Goal: Information Seeking & Learning: Learn about a topic

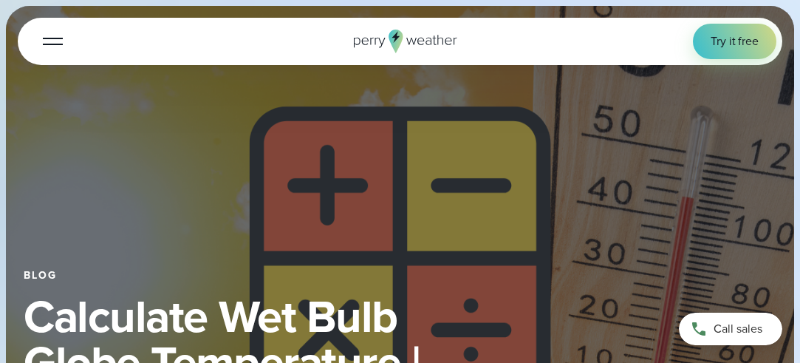
select select "***"
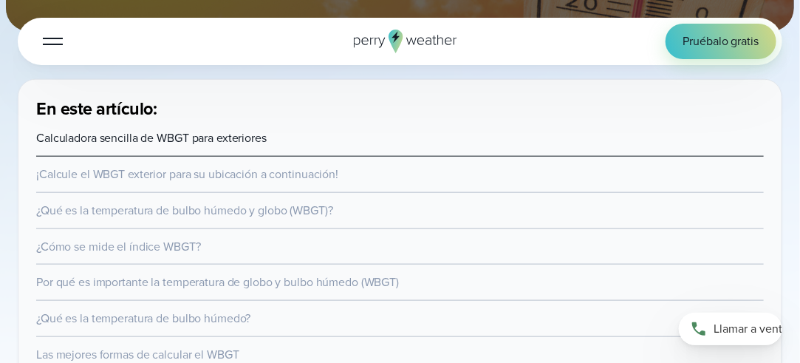
scroll to position [517, 0]
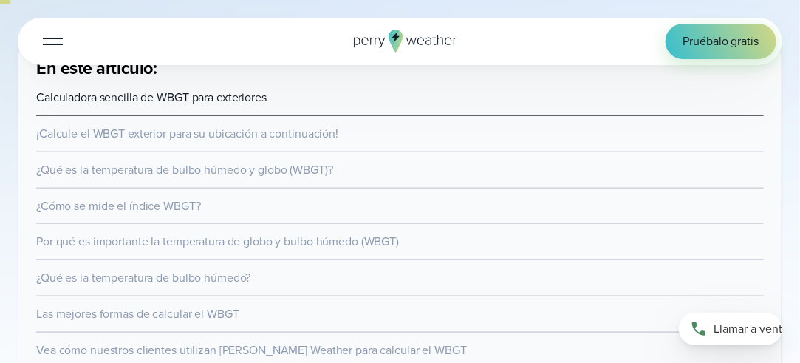
click at [162, 172] on font "¿Qué es la temperatura de bulbo húmedo y globo (WBGT)?" at bounding box center [184, 169] width 297 height 17
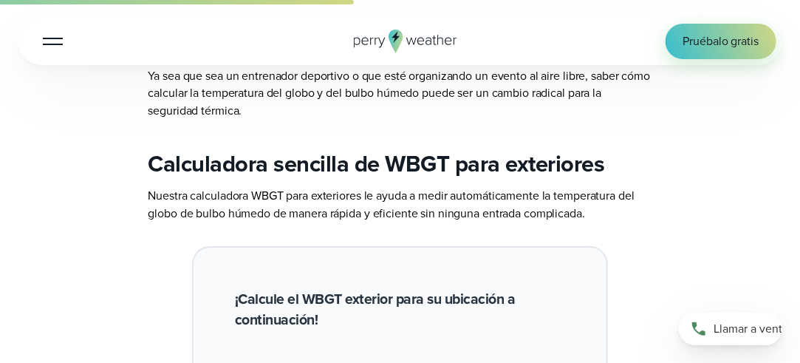
scroll to position [2706, 0]
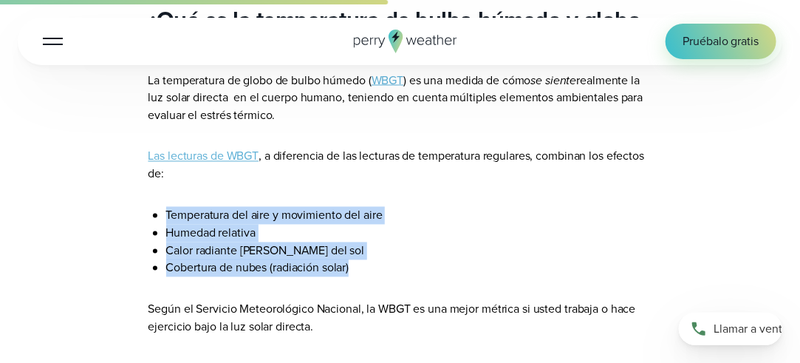
drag, startPoint x: 167, startPoint y: 214, endPoint x: 364, endPoint y: 270, distance: 205.0
click at [364, 270] on ul "Temperatura del aire y movimiento del aire Humedad relativa Calor radiante o án…" at bounding box center [400, 242] width 504 height 70
copy ul "Temperatura del aire y movimiento del aire Humedad relativa Calor radiante o án…"
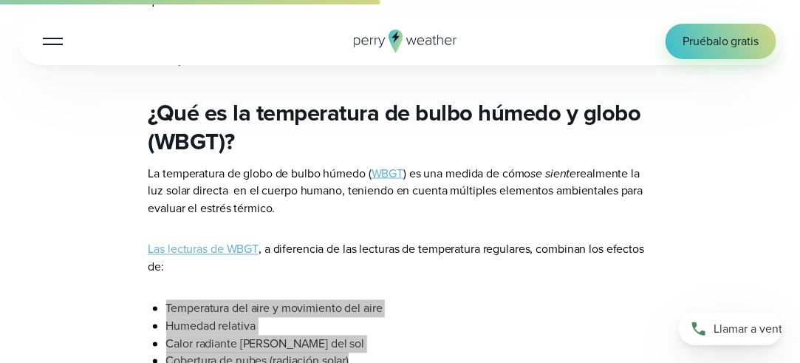
scroll to position [2559, 0]
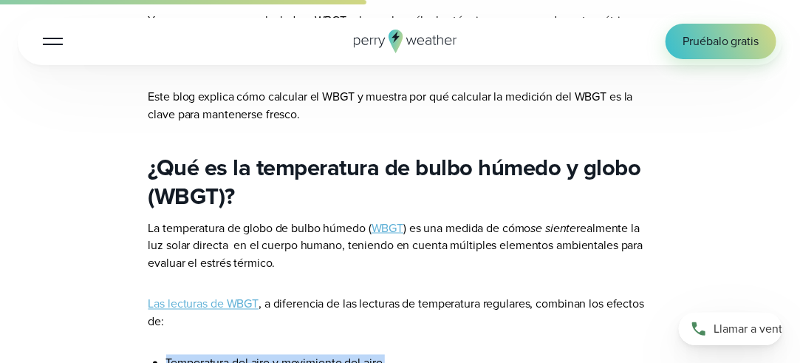
drag, startPoint x: 437, startPoint y: 221, endPoint x: 583, endPoint y: 242, distance: 147.0
click at [651, 258] on p "La temperatura de globo de bulbo húmedo ( WBGT ) es una medida de cómo se sient…" at bounding box center [400, 245] width 504 height 52
copy p "na medida de cómo se siente realmente la luz solar directa en el cuerpo humano,…"
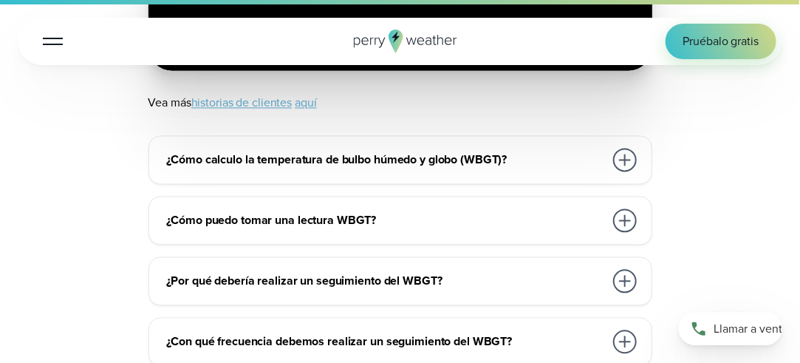
scroll to position [8466, 0]
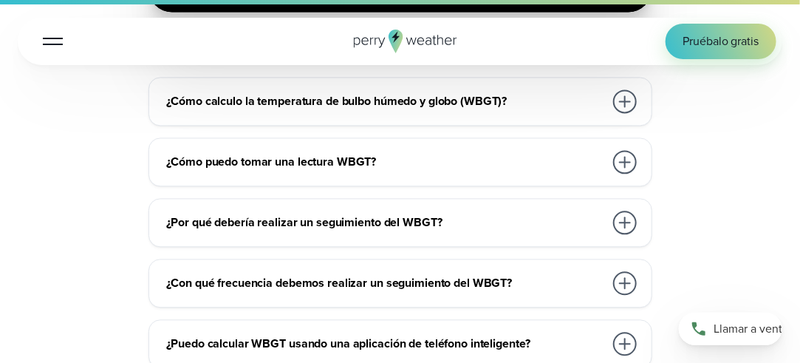
click at [311, 153] on font "¿Cómo puedo tomar una lectura WBGT?" at bounding box center [272, 161] width 210 height 17
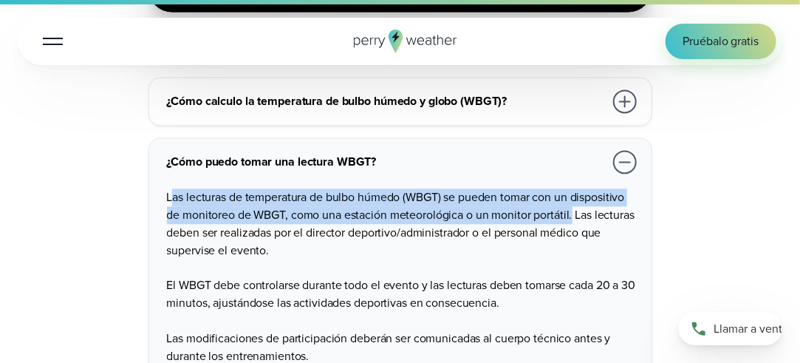
drag, startPoint x: 170, startPoint y: 181, endPoint x: 573, endPoint y: 202, distance: 403.7
click at [573, 202] on font "Las lecturas de temperatura de bulbo húmedo (WBGT) se pueden tomar con un dispo…" at bounding box center [401, 222] width 468 height 69
copy font "as lecturas de temperatura de bulbo húmedo (WBGT) se pueden tomar con un dispos…"
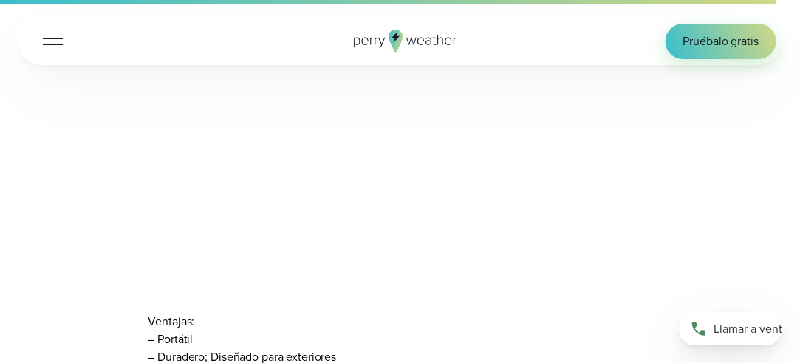
scroll to position [7063, 0]
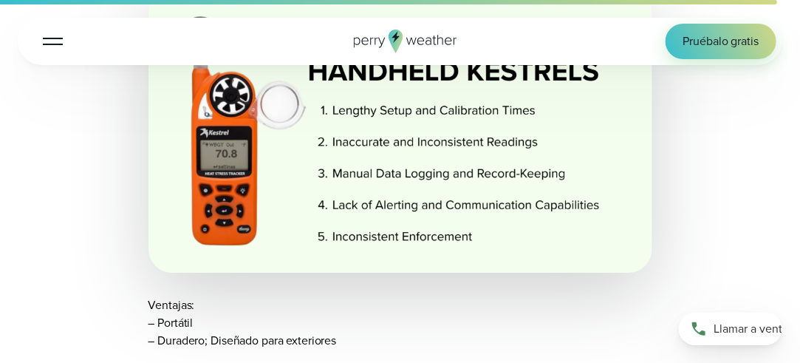
click at [270, 199] on img at bounding box center [400, 131] width 504 height 284
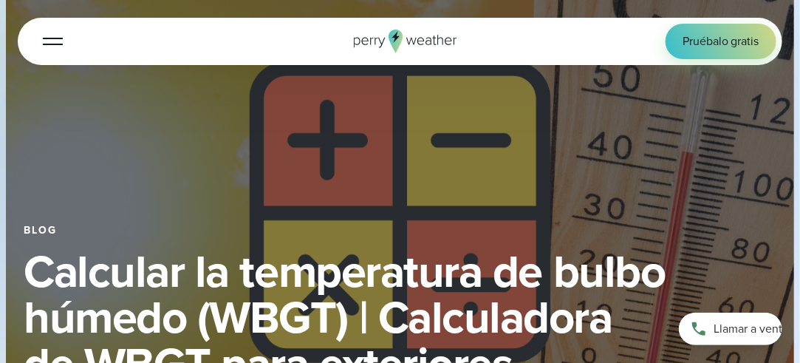
scroll to position [0, 0]
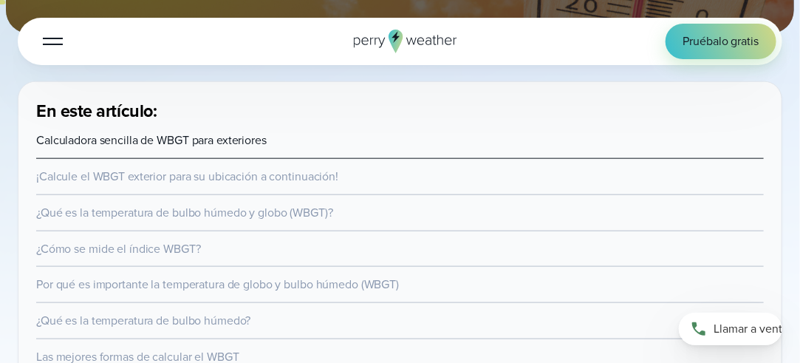
scroll to position [517, 0]
